Goal: Task Accomplishment & Management: Use online tool/utility

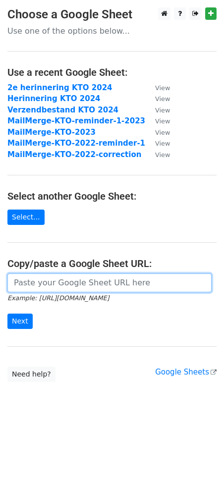
click at [70, 283] on input "url" at bounding box center [109, 282] width 204 height 19
click at [59, 282] on input "url" at bounding box center [109, 282] width 204 height 19
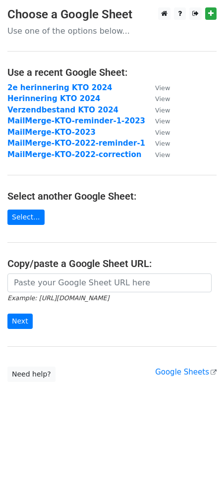
drag, startPoint x: 52, startPoint y: 339, endPoint x: 52, endPoint y: 290, distance: 48.5
click at [52, 337] on main "Choose a Google Sheet Use one of the options below... Use a recent Google Sheet…" at bounding box center [112, 194] width 224 height 374
click at [28, 209] on main "Choose a Google Sheet Use one of the options below... Use a recent Google Sheet…" at bounding box center [112, 194] width 224 height 374
click at [26, 214] on link "Select..." at bounding box center [25, 216] width 37 height 15
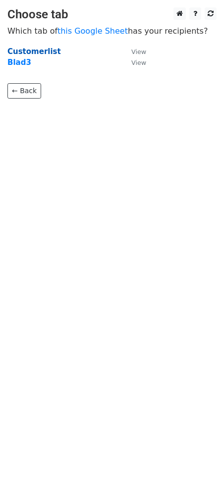
click at [44, 52] on strong "Customerlist" at bounding box center [33, 51] width 53 height 9
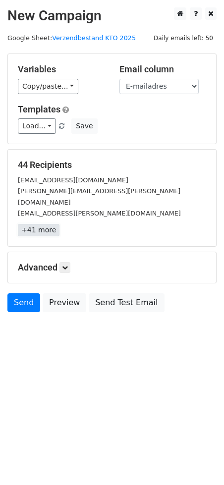
click at [38, 224] on link "+41 more" at bounding box center [39, 230] width 42 height 12
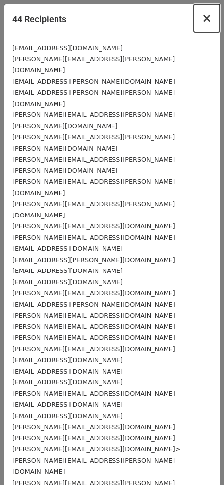
click at [208, 19] on span "×" at bounding box center [207, 18] width 10 height 14
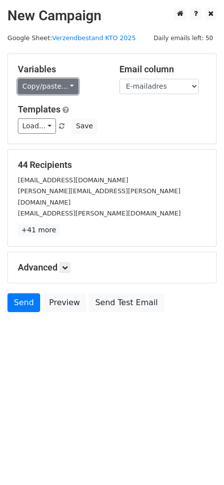
click at [54, 85] on link "Copy/paste..." at bounding box center [48, 86] width 60 height 15
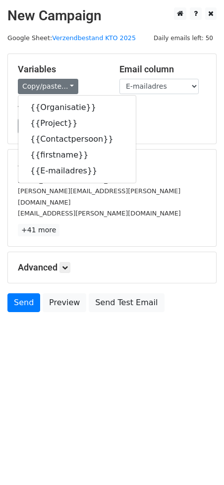
click at [84, 71] on h5 "Variables" at bounding box center [61, 69] width 87 height 11
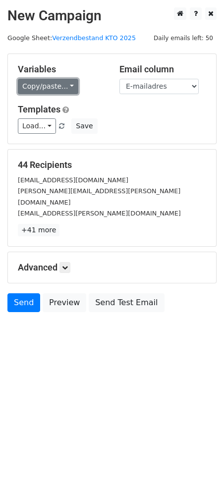
click at [57, 85] on link "Copy/paste..." at bounding box center [48, 86] width 60 height 15
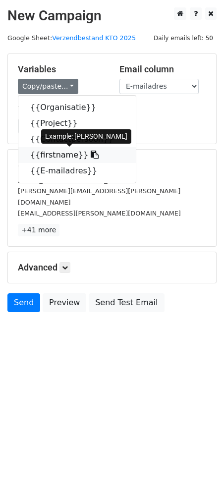
click at [91, 153] on icon at bounding box center [95, 155] width 8 height 8
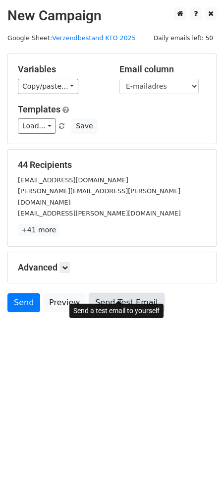
click at [118, 293] on link "Send Test Email" at bounding box center [126, 302] width 75 height 19
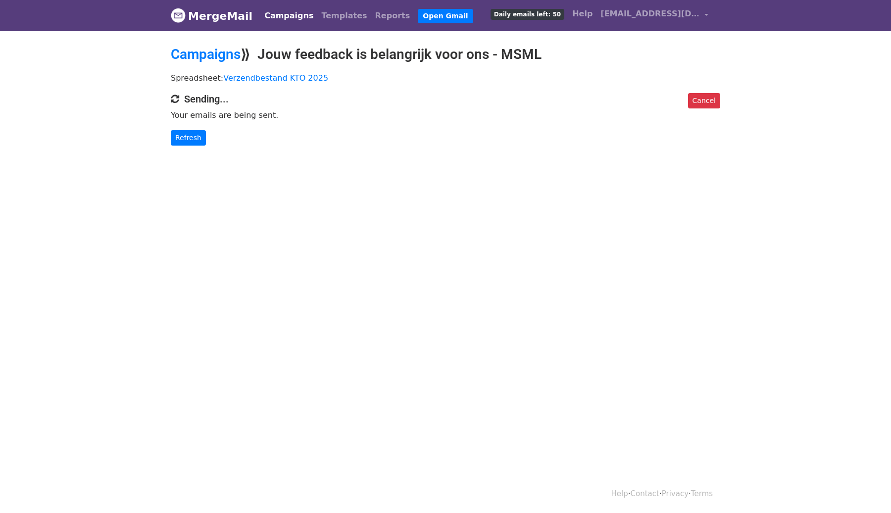
click at [422, 160] on body "MergeMail Campaigns Templates Reports Open Gmail Daily emails left: 50 Help mar…" at bounding box center [445, 92] width 891 height 185
click at [189, 142] on link "Refresh" at bounding box center [188, 137] width 35 height 15
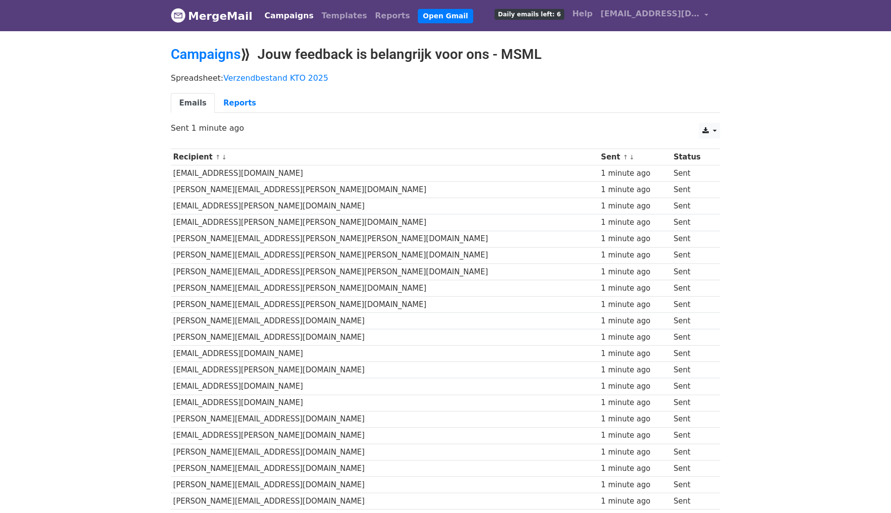
click at [166, 155] on div "Recipient ↑ ↓ Sent ↑ ↓ Status rpu@dcvastgoed.com 1 minute ago Sent erikjan.vanZ…" at bounding box center [445, 519] width 565 height 750
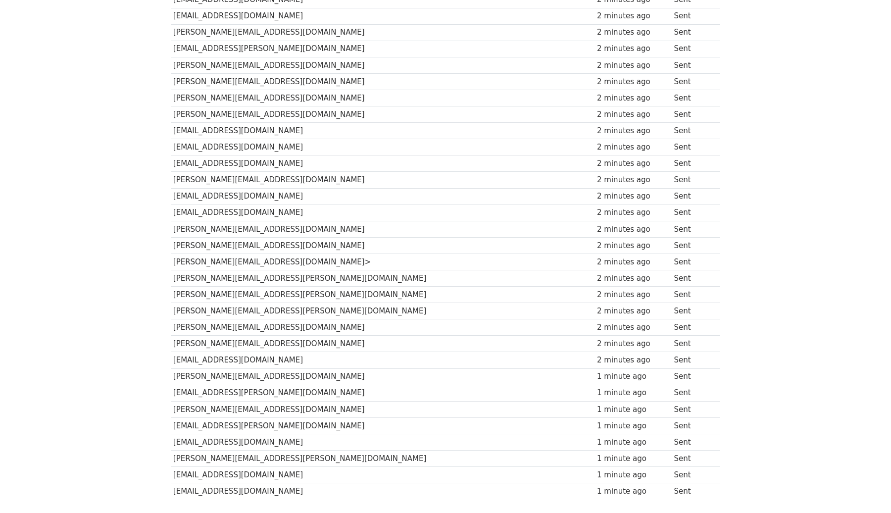
scroll to position [388, 0]
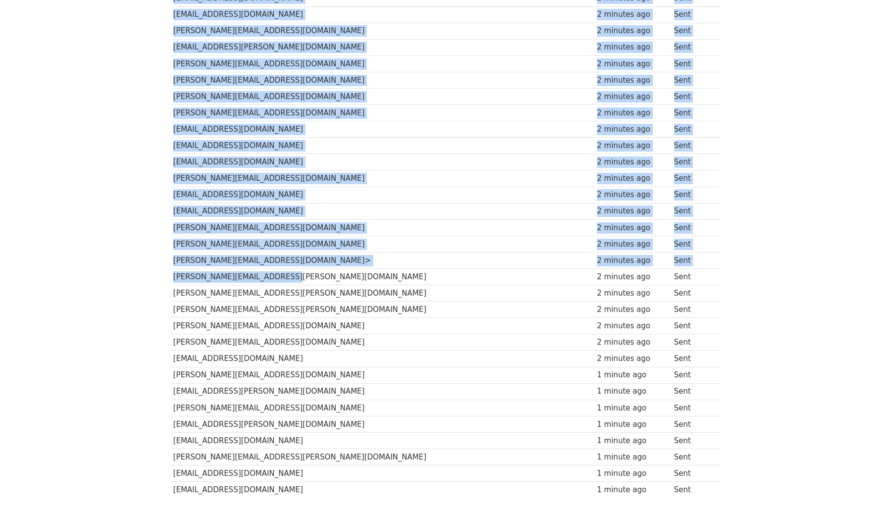
drag, startPoint x: 240, startPoint y: 279, endPoint x: 155, endPoint y: 285, distance: 85.4
click at [155, 278] on body "MergeMail Campaigns Templates Reports Open Gmail Daily emails left: 6 Help [EMA…" at bounding box center [445, 79] width 891 height 934
click at [182, 273] on td "[PERSON_NAME][EMAIL_ADDRESS][PERSON_NAME][DOMAIN_NAME]" at bounding box center [383, 277] width 424 height 16
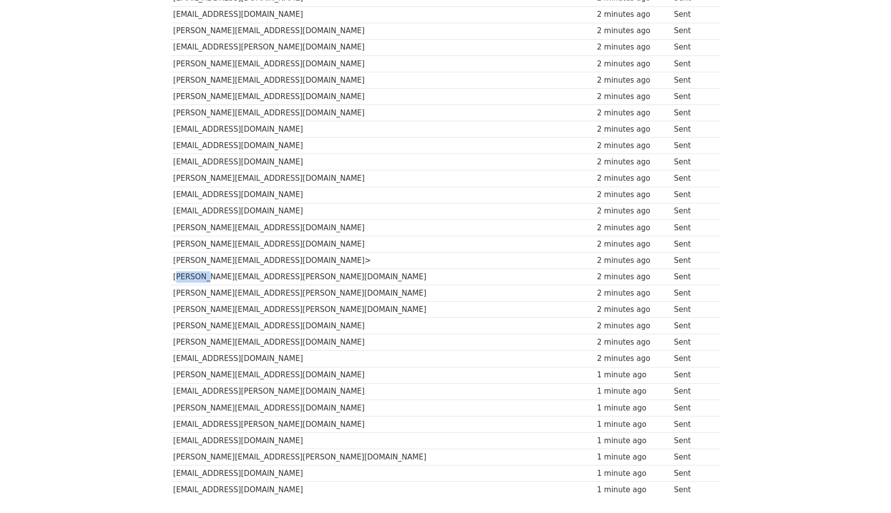
click at [182, 273] on td "[PERSON_NAME][EMAIL_ADDRESS][PERSON_NAME][DOMAIN_NAME]" at bounding box center [383, 277] width 424 height 16
